Goal: Book appointment/travel/reservation

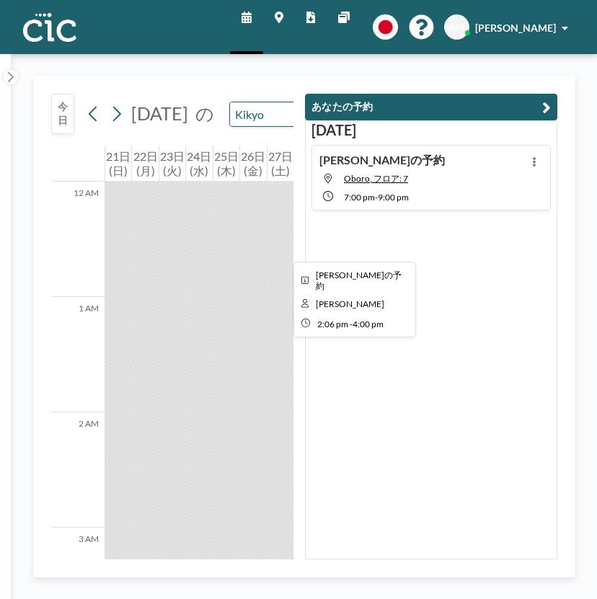
scroll to position [1289, 0]
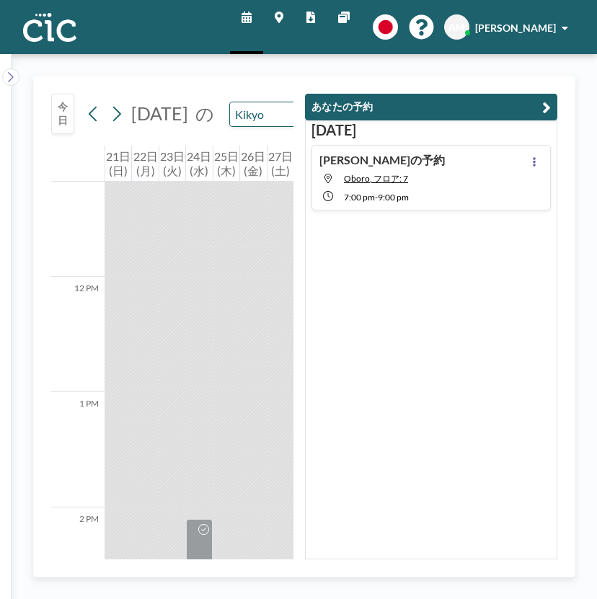
click at [275, 102] on div "Kikyo" at bounding box center [292, 114] width 126 height 25
click at [260, 102] on input "text" at bounding box center [285, 114] width 110 height 24
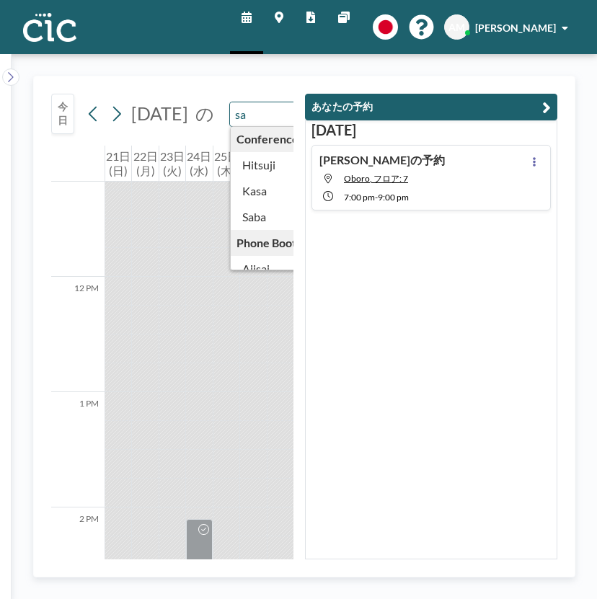
scroll to position [0, 0]
type input "Saba"
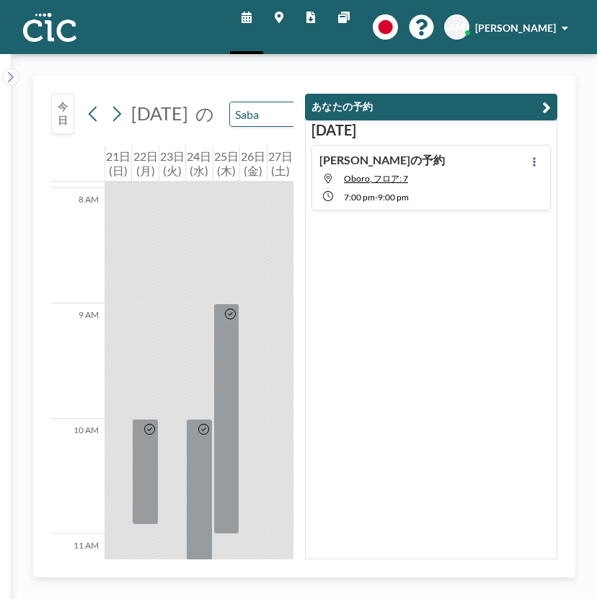
scroll to position [1006, 0]
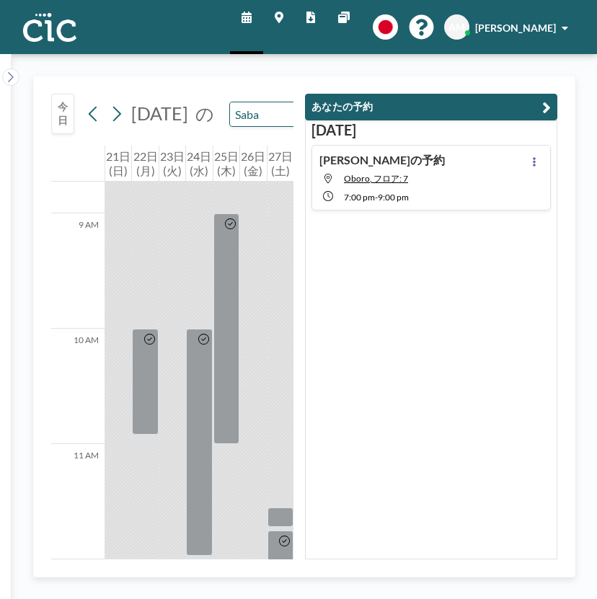
click at [557, 94] on button "あなたの予約" at bounding box center [431, 107] width 252 height 27
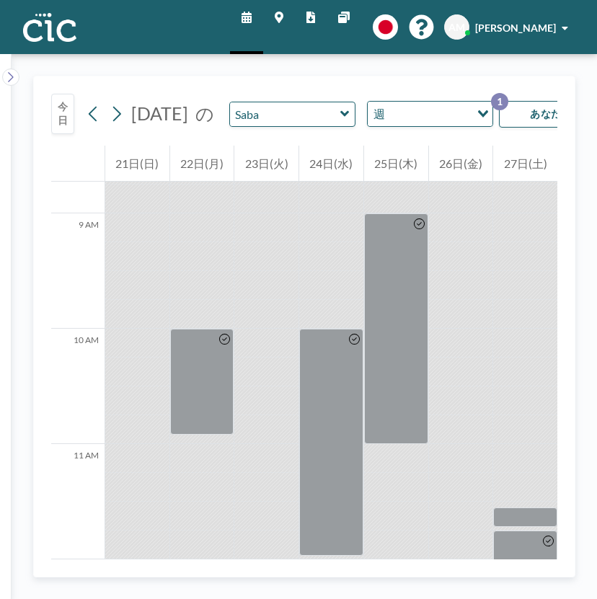
click at [64, 103] on button "今日" at bounding box center [62, 114] width 23 height 40
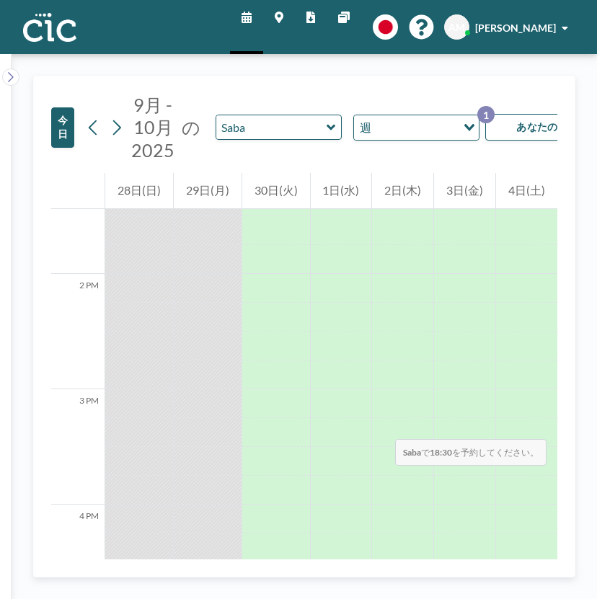
scroll to position [1570, 0]
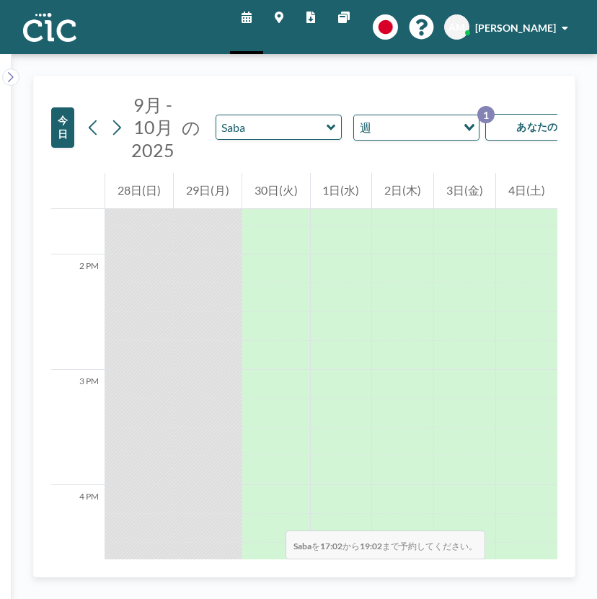
drag, startPoint x: 218, startPoint y: 188, endPoint x: 189, endPoint y: 578, distance: 391.1
click at [189, 577] on div "[DATE] 9月 - 10月 [DATE] の Saba 週 Loading... あなたの予約 1 12 AM 1 AM 2 AM 3 AM 4 AM 5…" at bounding box center [304, 327] width 542 height 502
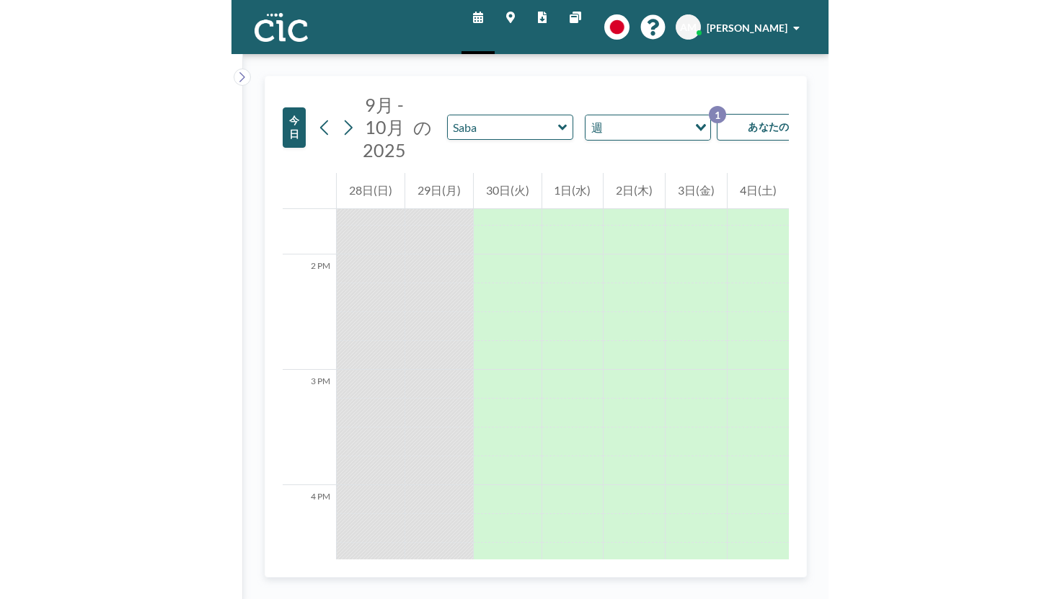
scroll to position [1589, 0]
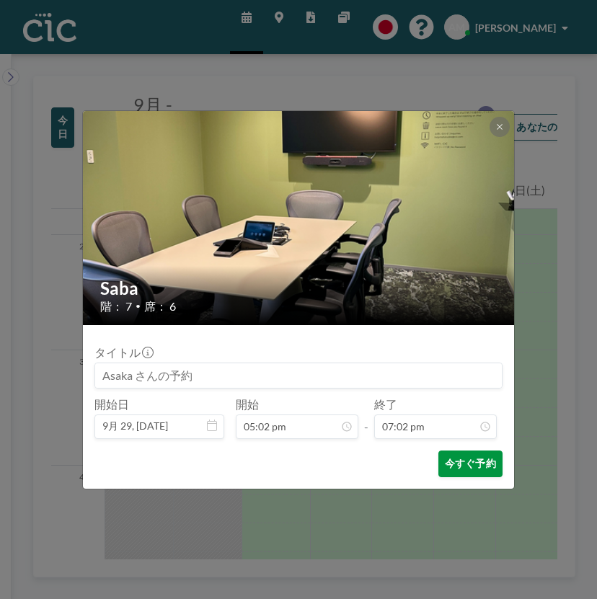
click at [451, 451] on button "今すぐ予約" at bounding box center [470, 464] width 64 height 27
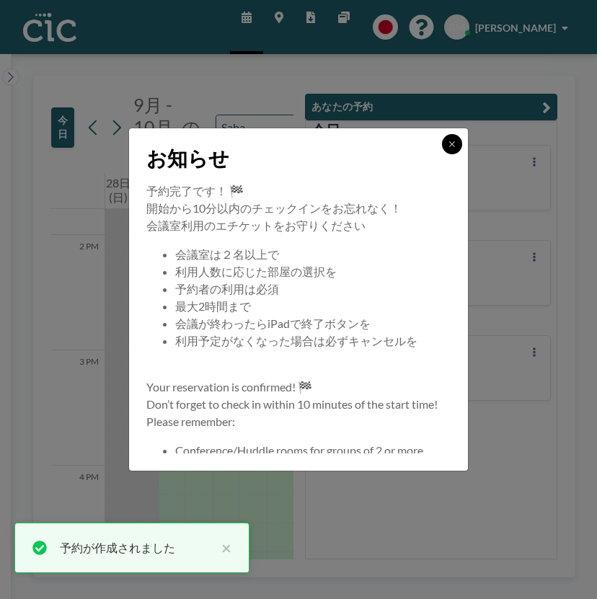
click at [442, 154] on button at bounding box center [452, 144] width 20 height 20
